Goal: Task Accomplishment & Management: Manage account settings

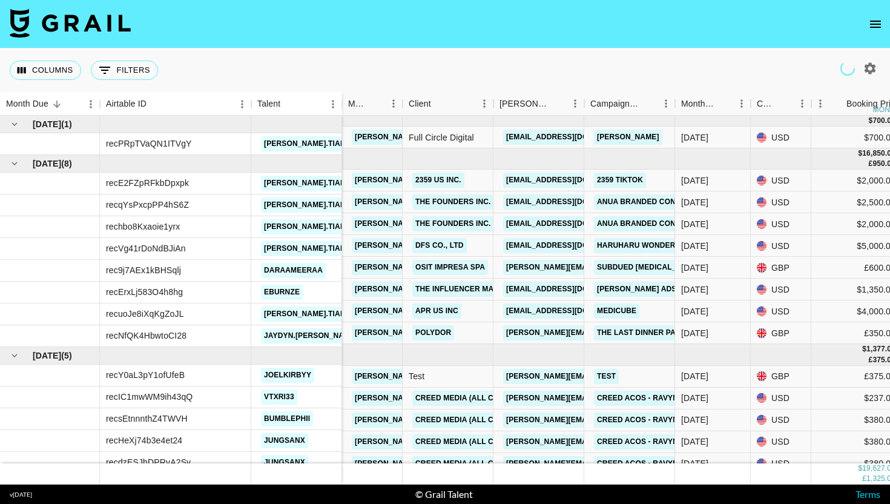
click at [873, 79] on div "Columns 0 Filters + Booking" at bounding box center [445, 70] width 890 height 44
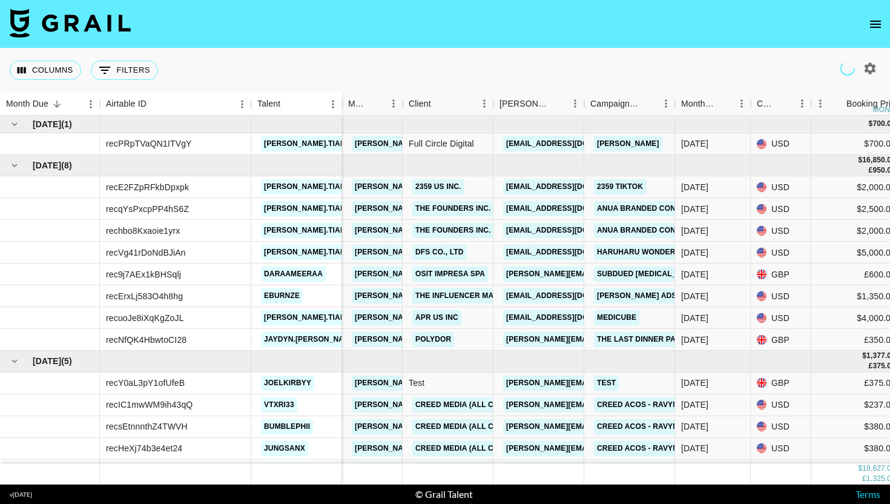
click at [861, 61] on div at bounding box center [870, 68] width 21 height 21
click at [868, 13] on nav at bounding box center [445, 24] width 890 height 48
click at [872, 22] on icon "open drawer" at bounding box center [875, 24] width 15 height 15
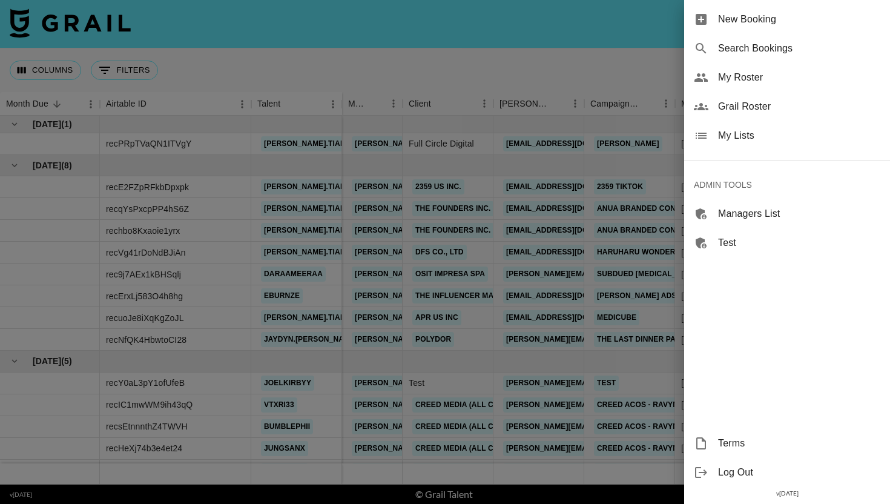
click at [726, 46] on span "Search Bookings" at bounding box center [799, 48] width 162 height 15
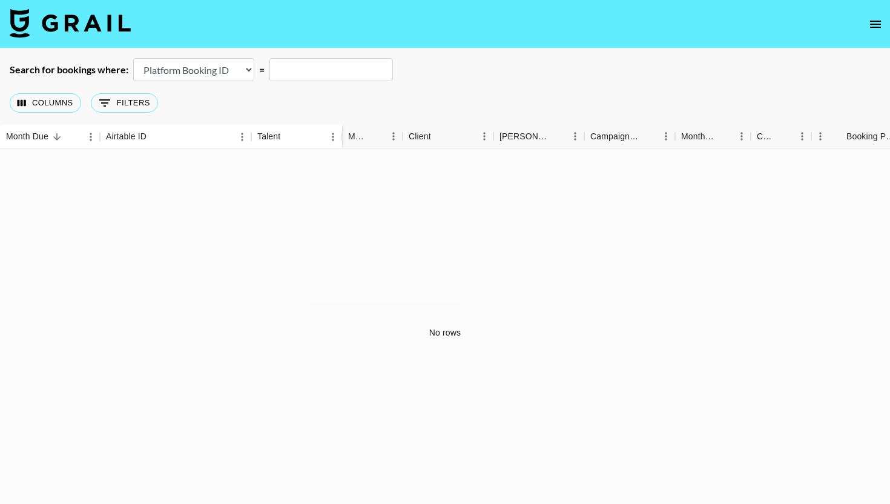
click at [217, 73] on select "Airtable Booking ID Platform Booking ID Platform Campaign ID" at bounding box center [193, 69] width 121 height 23
select select "airtableId"
click at [309, 66] on input "text" at bounding box center [331, 69] width 124 height 23
paste input "rec0QCDjxoaSSNx94"
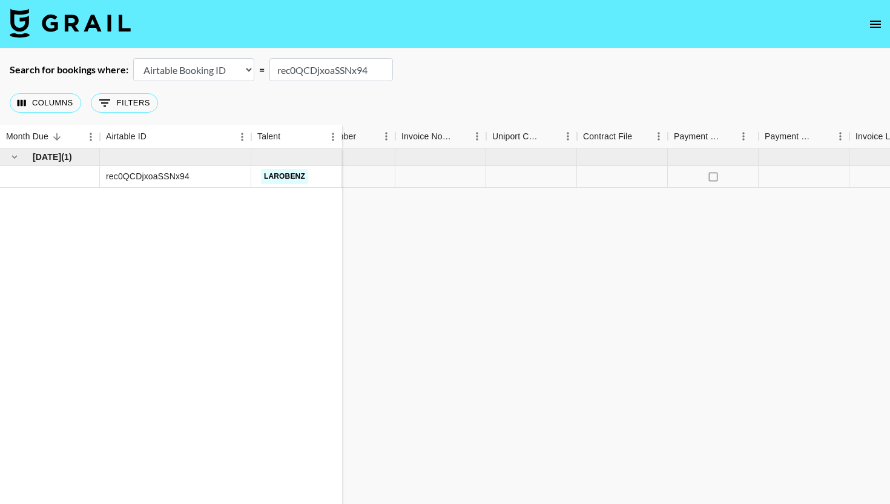
scroll to position [0, 1025]
type input "rec0QCDjxoaSSNx94"
click at [457, 177] on div at bounding box center [467, 177] width 91 height 22
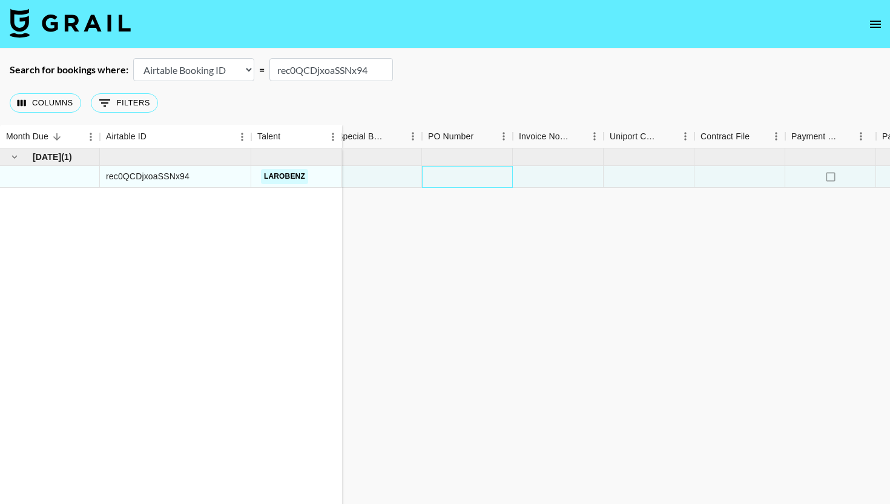
click at [461, 178] on div at bounding box center [467, 177] width 91 height 22
type input "00hJZRk"
click at [517, 210] on div "[DATE] ( 1 ) rec0QCDjxoaSSNx94 larobenz 0.00 [EMAIL_ADDRESS][DOMAIN_NAME] Creed…" at bounding box center [41, 332] width 2132 height 369
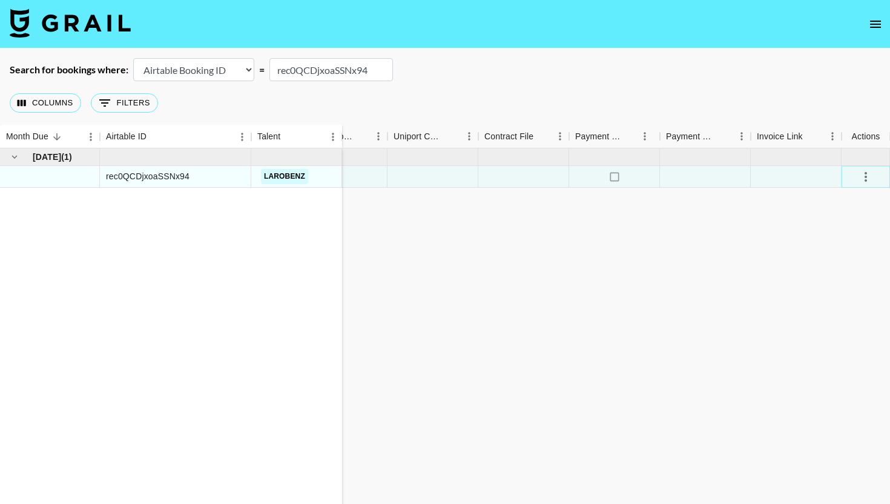
click at [865, 176] on icon "select merge strategy" at bounding box center [866, 177] width 2 height 10
click at [850, 292] on div "Approve" at bounding box center [839, 290] width 37 height 15
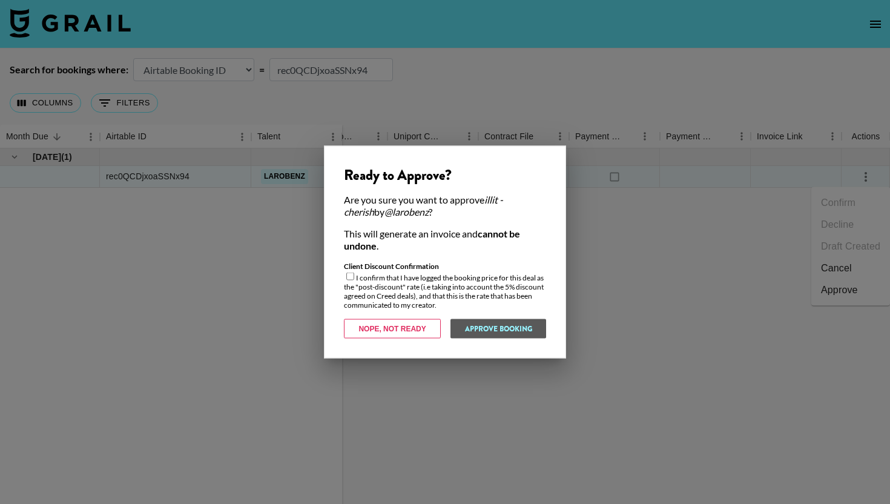
click at [349, 276] on input "checkbox" at bounding box center [350, 277] width 8 height 8
checkbox input "true"
click at [512, 329] on button "Approve Booking" at bounding box center [498, 328] width 96 height 19
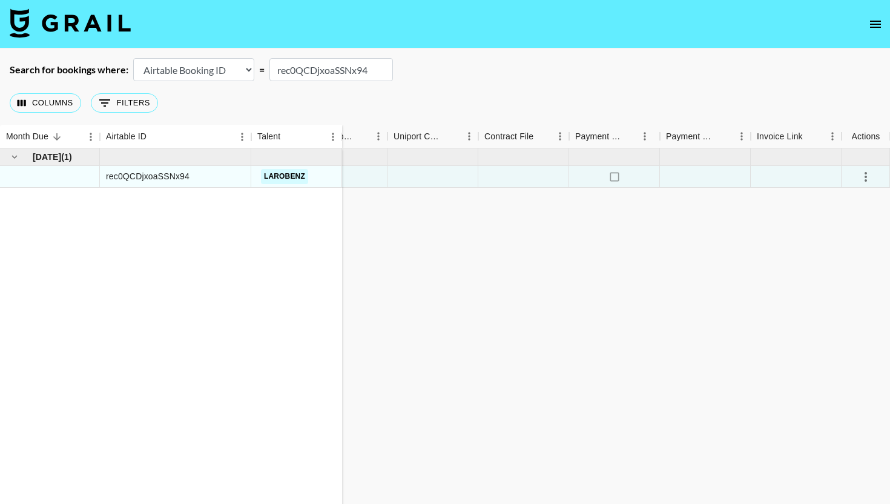
click at [358, 73] on input "rec0QCDjxoaSSNx94" at bounding box center [331, 69] width 124 height 23
paste input "MFSB4rNYw41xPk"
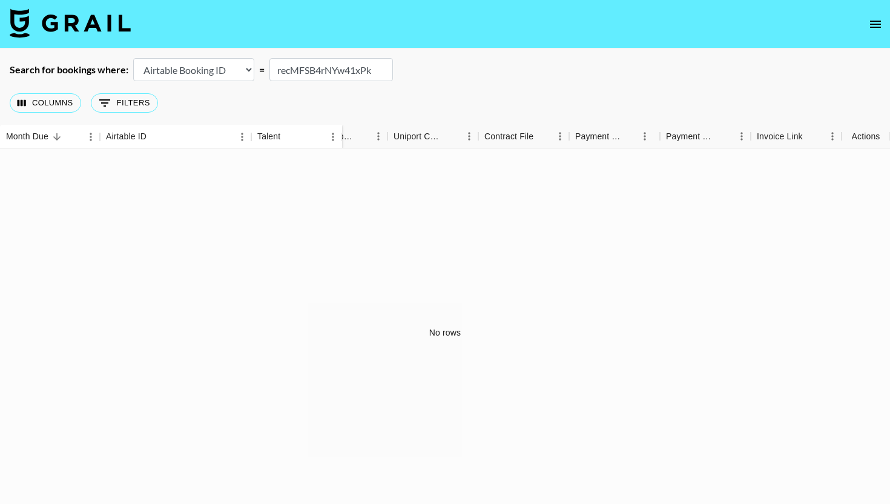
type input "recMFSB4rNYw41xPk"
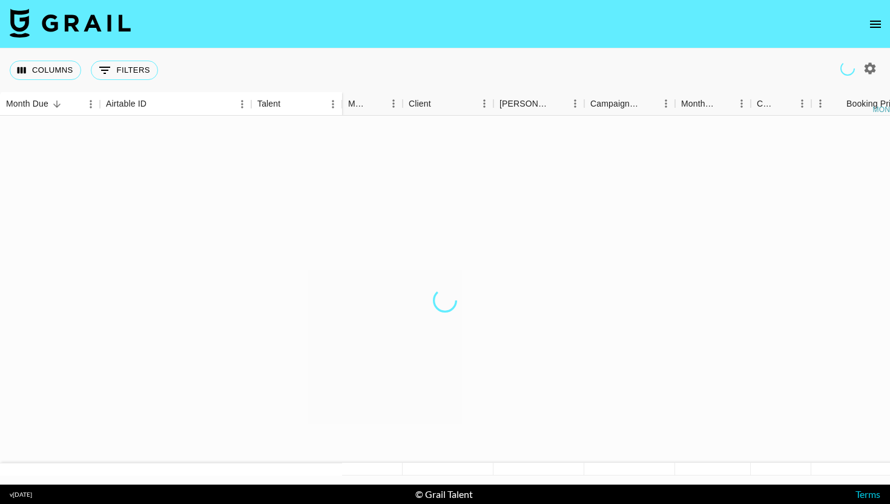
click at [868, 30] on icon "open drawer" at bounding box center [875, 24] width 15 height 15
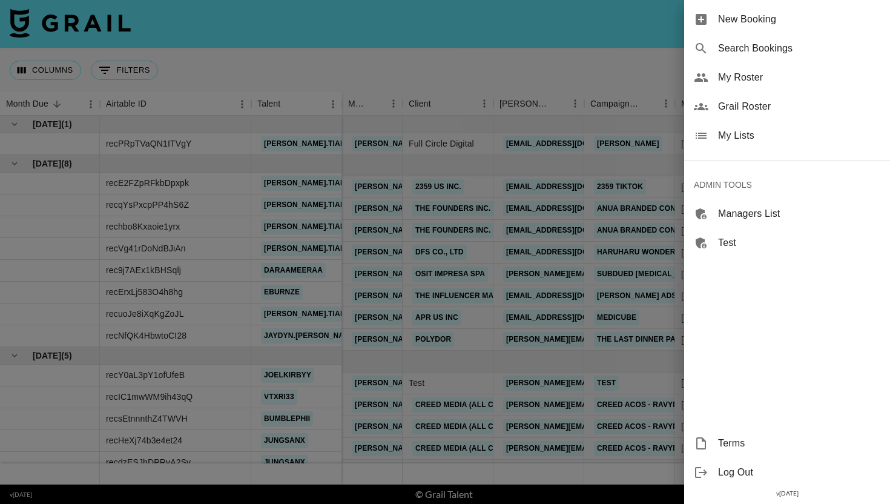
click at [761, 58] on div "Search Bookings" at bounding box center [787, 48] width 206 height 29
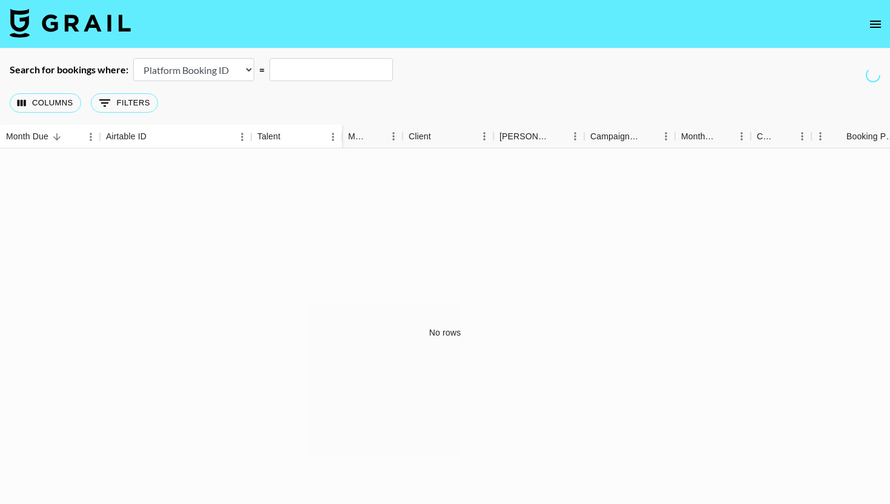
click at [251, 71] on select "Airtable Booking ID Platform Booking ID Platform Campaign ID" at bounding box center [193, 69] width 121 height 23
select select "airtableId"
click at [313, 67] on input "text" at bounding box center [331, 69] width 124 height 23
paste input "recU6z6Mr5glqvYnU"
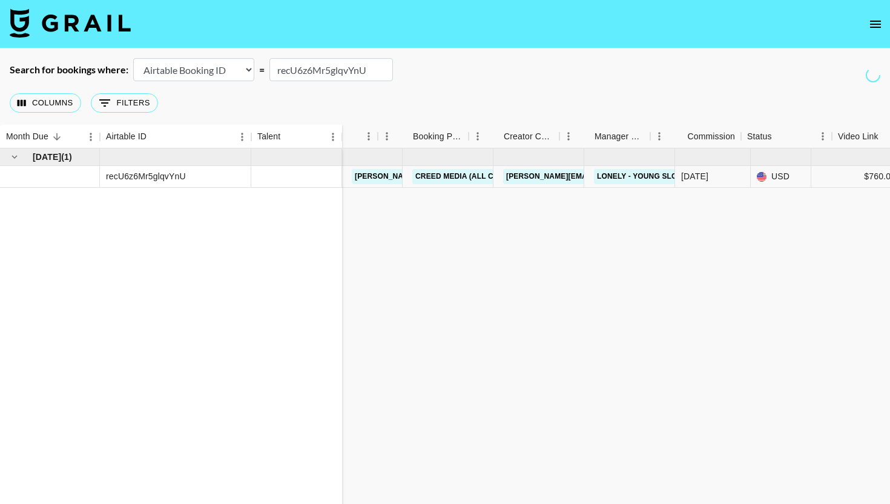
scroll to position [0, 1241]
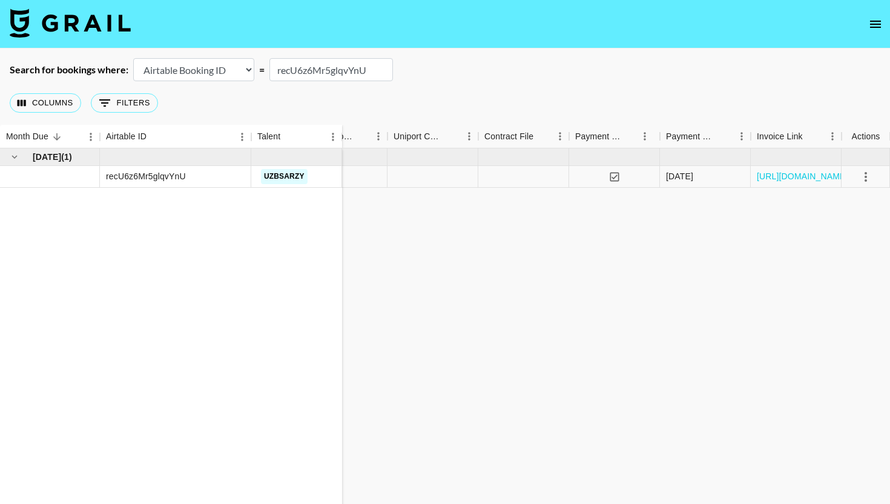
type input "recU6z6Mr5glqvYnU"
click at [867, 179] on icon "select merge strategy" at bounding box center [866, 177] width 15 height 15
click at [841, 265] on li "Cancel" at bounding box center [851, 268] width 79 height 22
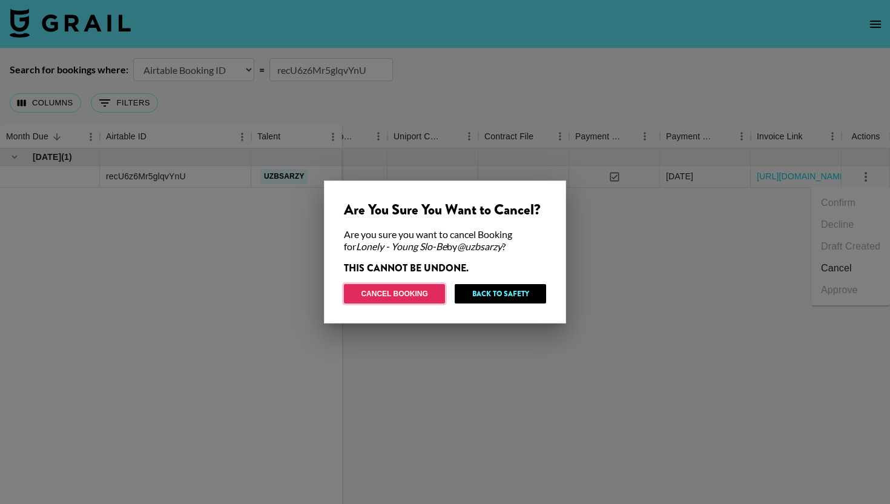
click at [406, 291] on button "Cancel Booking" at bounding box center [394, 293] width 101 height 19
